Goal: Information Seeking & Learning: Learn about a topic

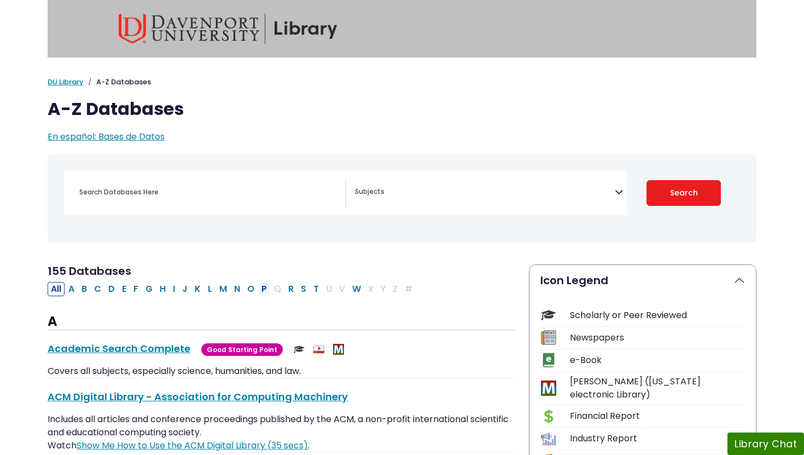
click at [260, 286] on button "P" at bounding box center [264, 289] width 12 height 14
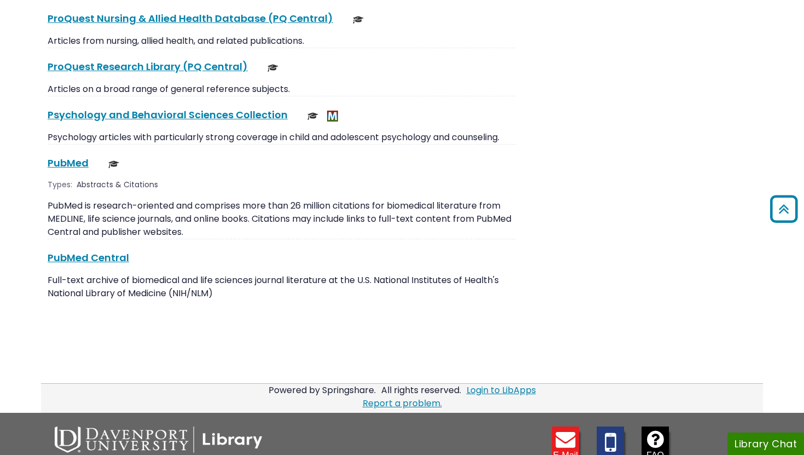
scroll to position [1683, 0]
click at [76, 155] on link "PubMed This link opens in a new window" at bounding box center [68, 162] width 41 height 14
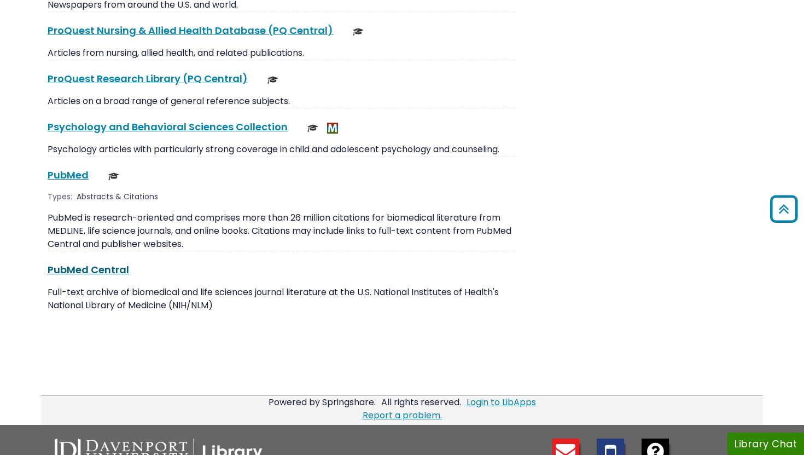
click at [123, 263] on link "PubMed Central This link opens in a new window" at bounding box center [89, 270] width 82 height 14
click at [80, 168] on link "PubMed This link opens in a new window" at bounding box center [68, 175] width 41 height 14
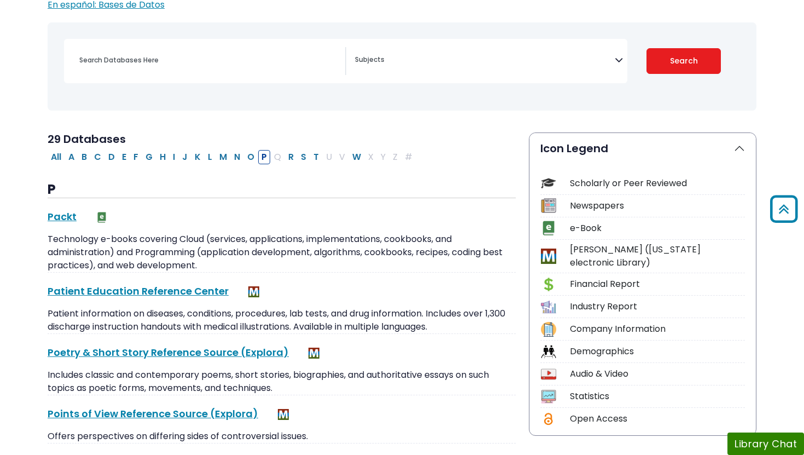
scroll to position [0, 0]
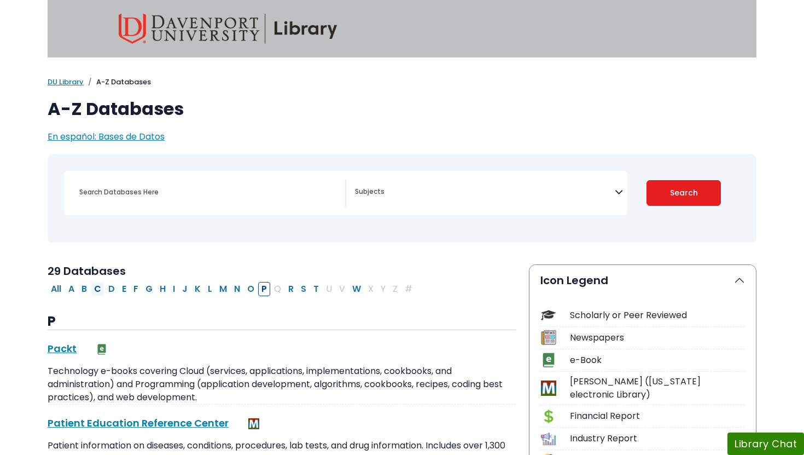
click at [99, 287] on button "C" at bounding box center [98, 289] width 14 height 14
select select "Database Subject Filter"
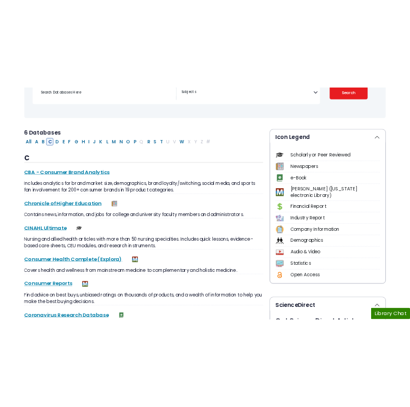
scroll to position [184, 0]
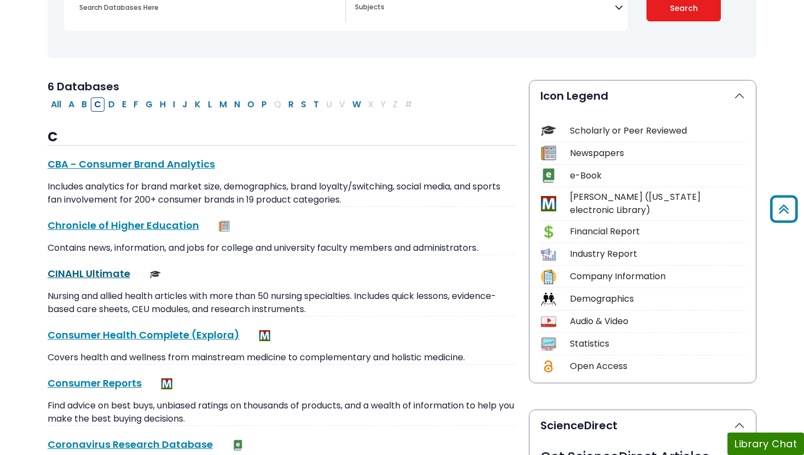
click at [101, 269] on link "CINAHL Ultimate This link opens in a new window" at bounding box center [89, 274] width 83 height 14
